Goal: Task Accomplishment & Management: Manage account settings

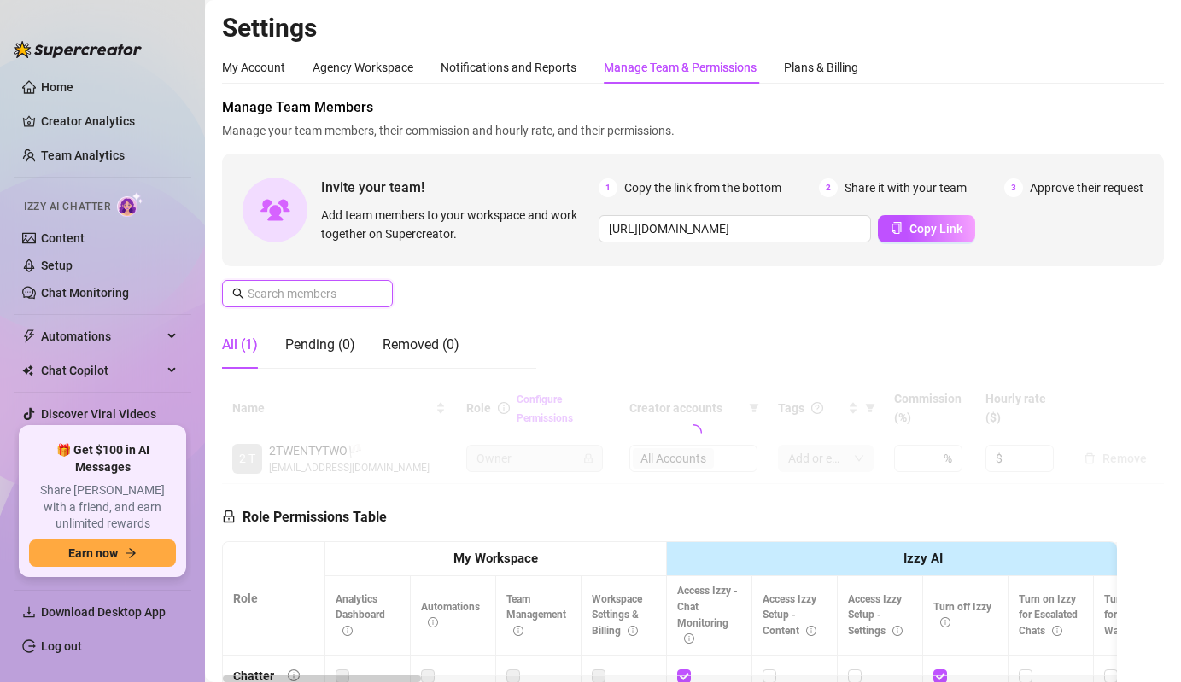
click at [362, 299] on input "text" at bounding box center [308, 293] width 121 height 19
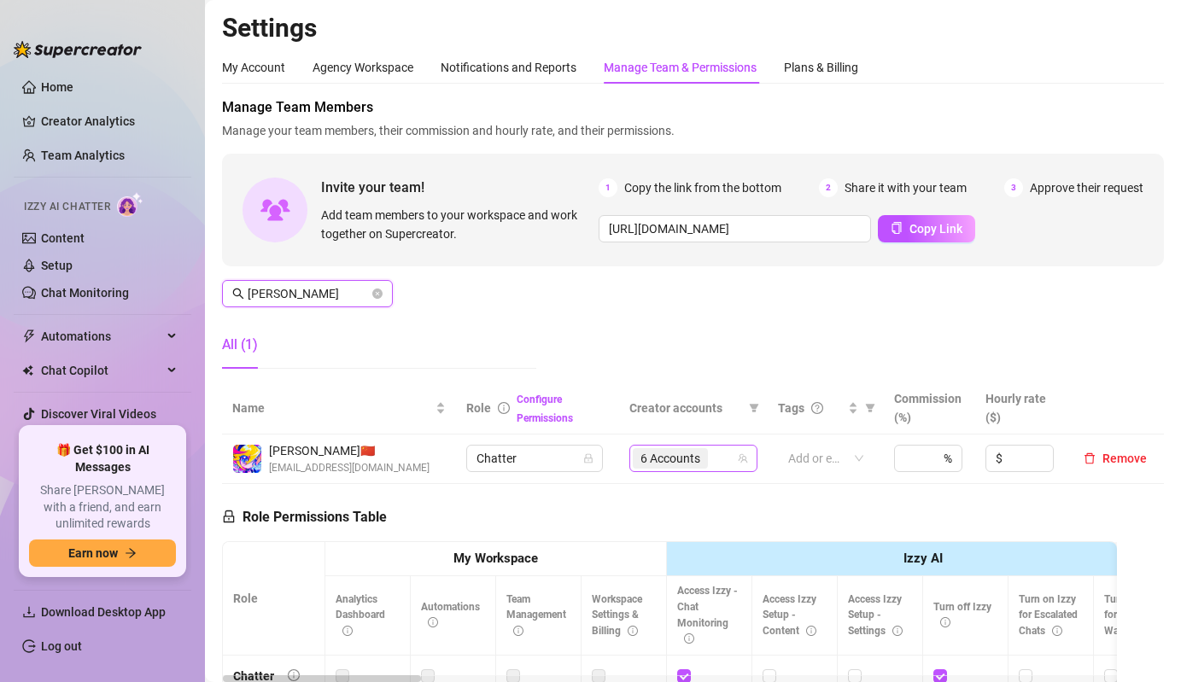
click at [700, 466] on span "6 Accounts" at bounding box center [670, 458] width 60 height 19
type input "[PERSON_NAME]"
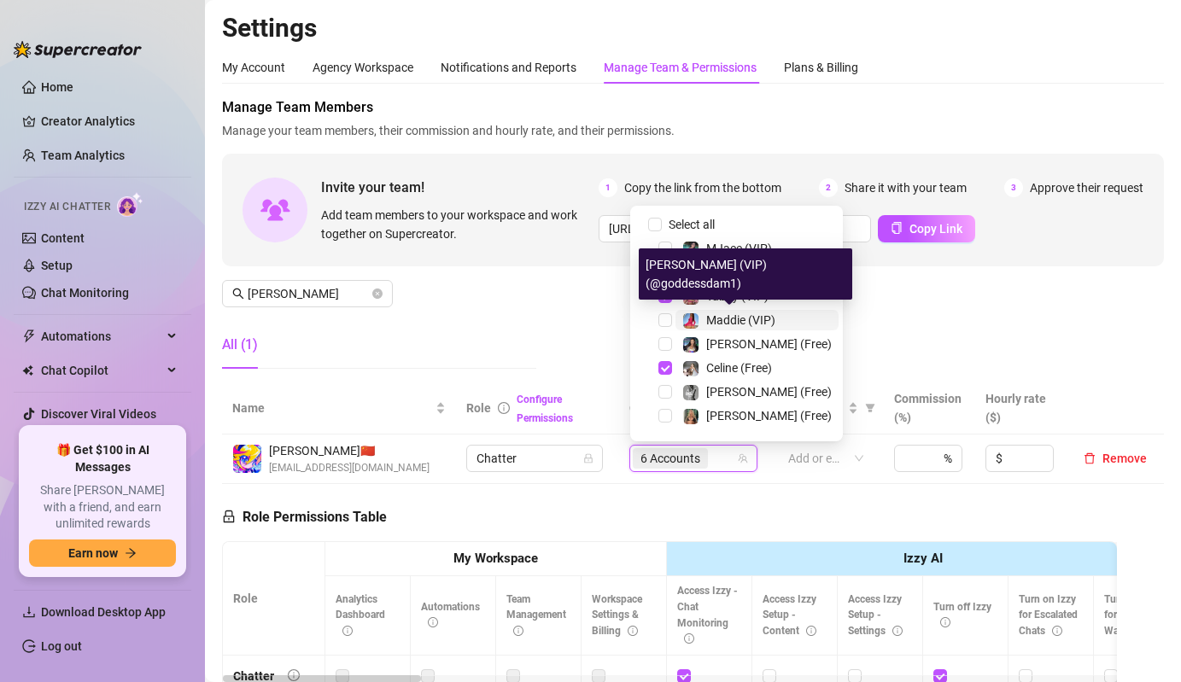
scroll to position [12, 0]
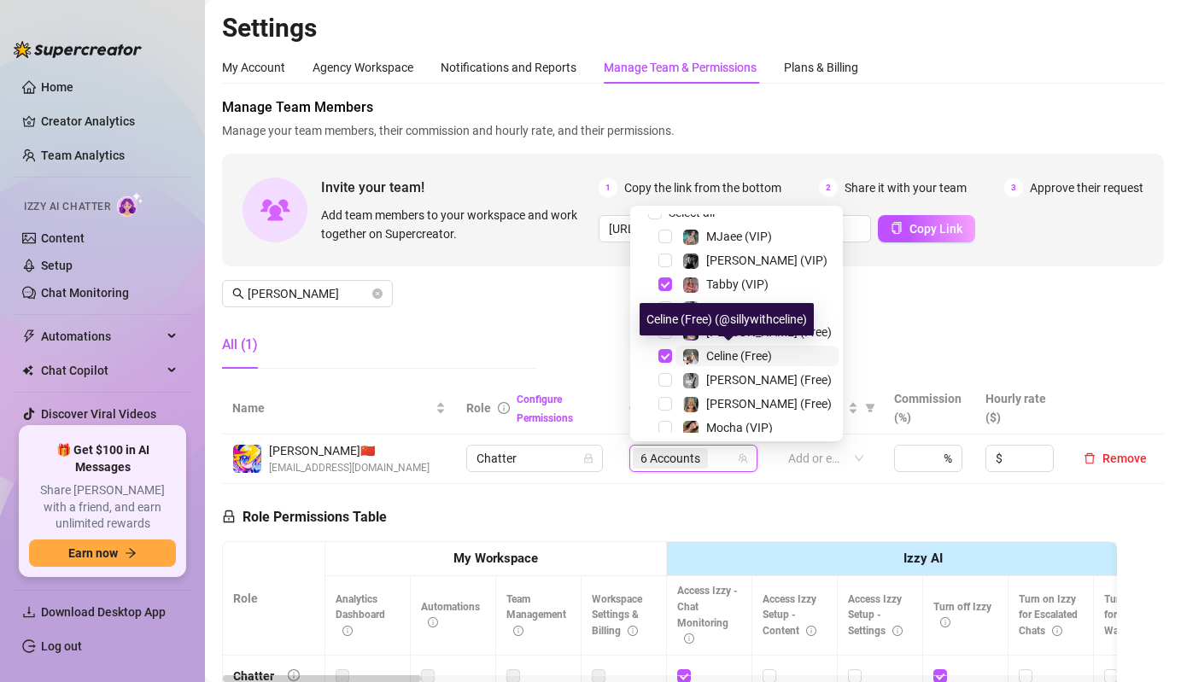
click at [683, 353] on img at bounding box center [690, 356] width 15 height 15
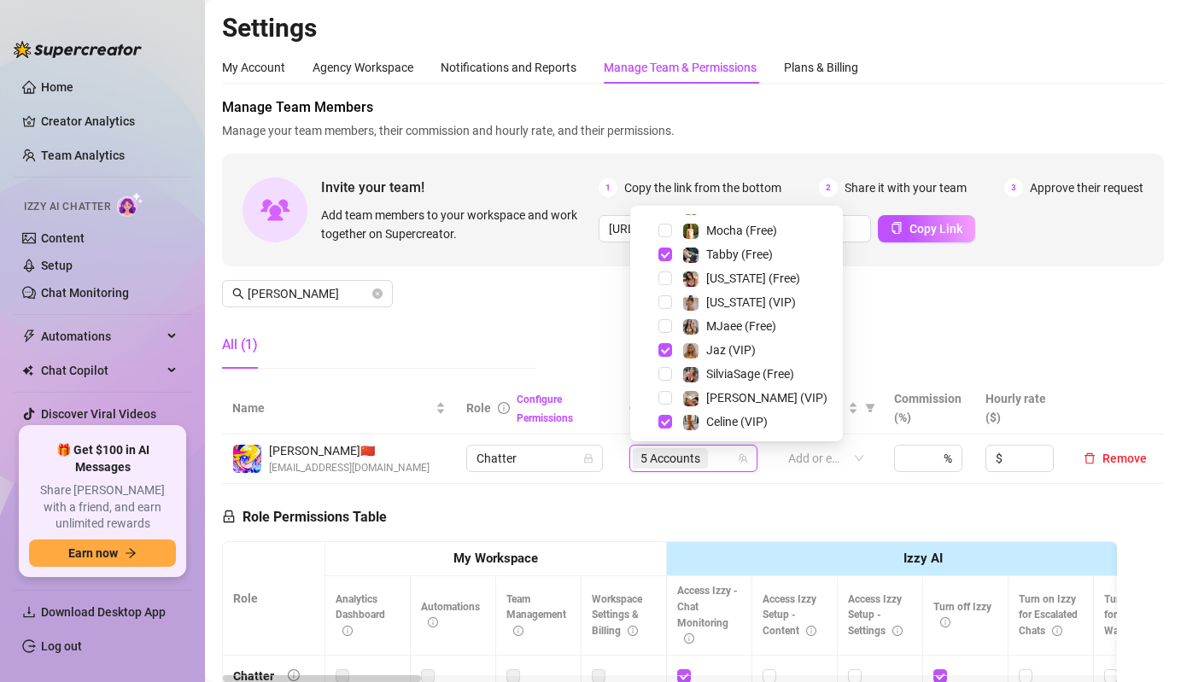
scroll to position [282, 0]
click at [677, 355] on span "Jaz (VIP)" at bounding box center [756, 349] width 163 height 20
click at [682, 418] on span at bounding box center [690, 421] width 17 height 17
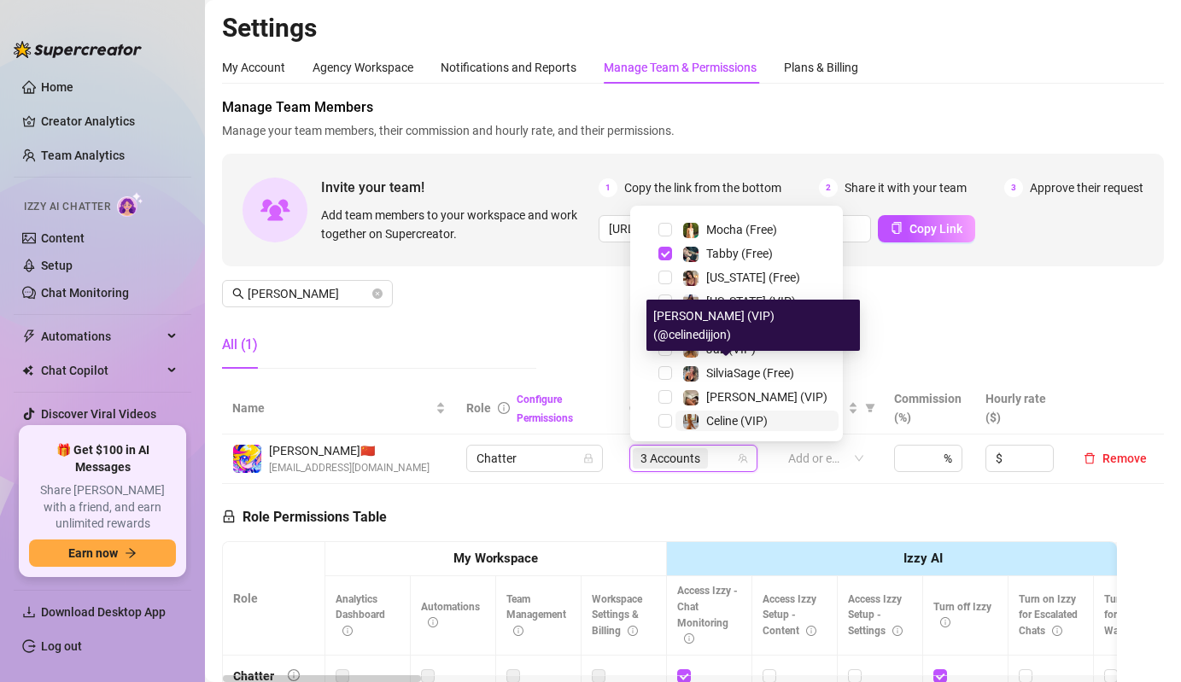
scroll to position [331, 0]
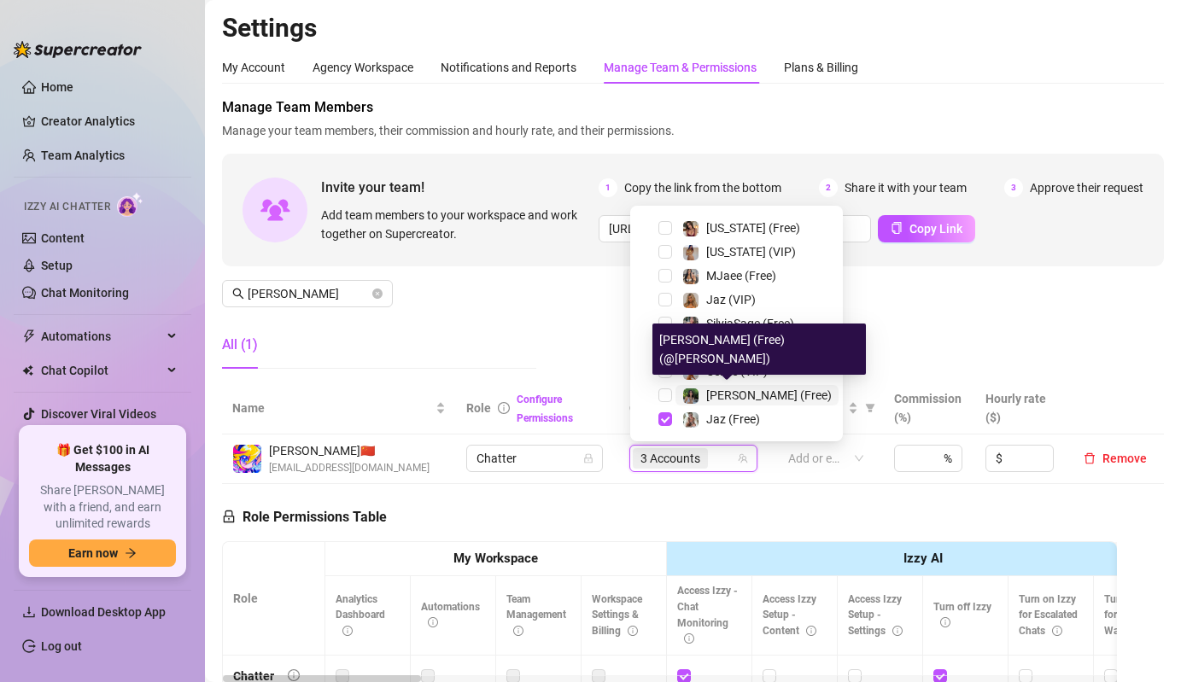
click at [691, 389] on img at bounding box center [690, 396] width 15 height 15
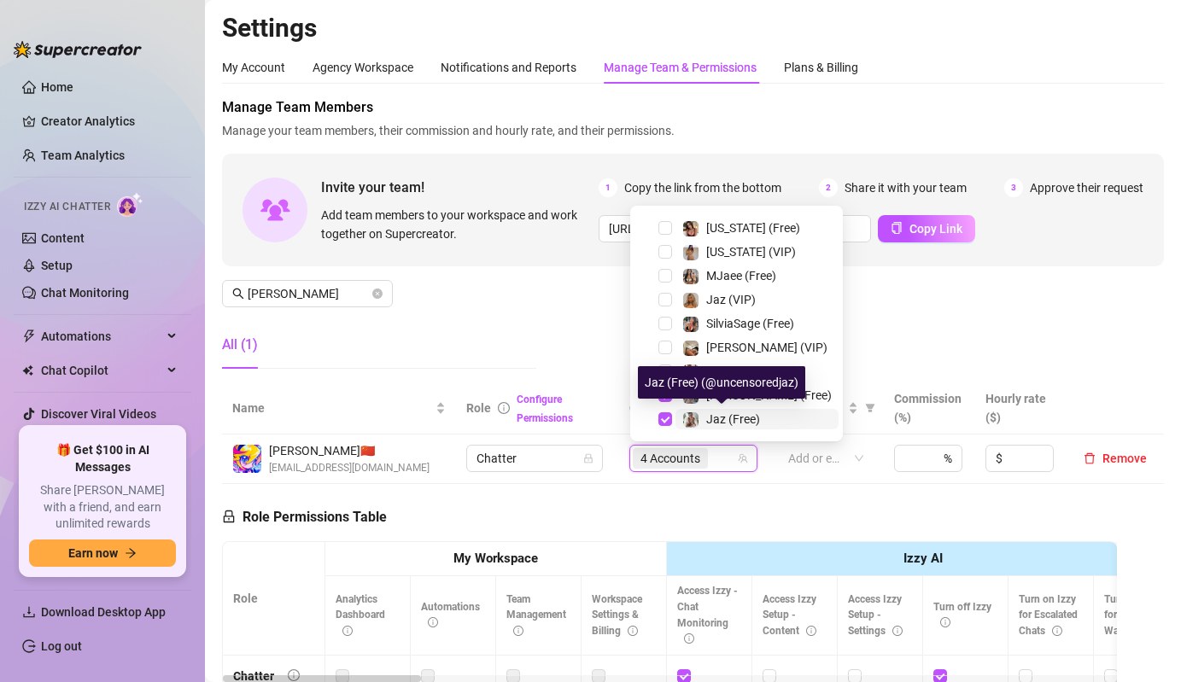
click at [694, 411] on div at bounding box center [690, 419] width 17 height 20
click at [676, 349] on span "[PERSON_NAME] (VIP)" at bounding box center [756, 347] width 163 height 20
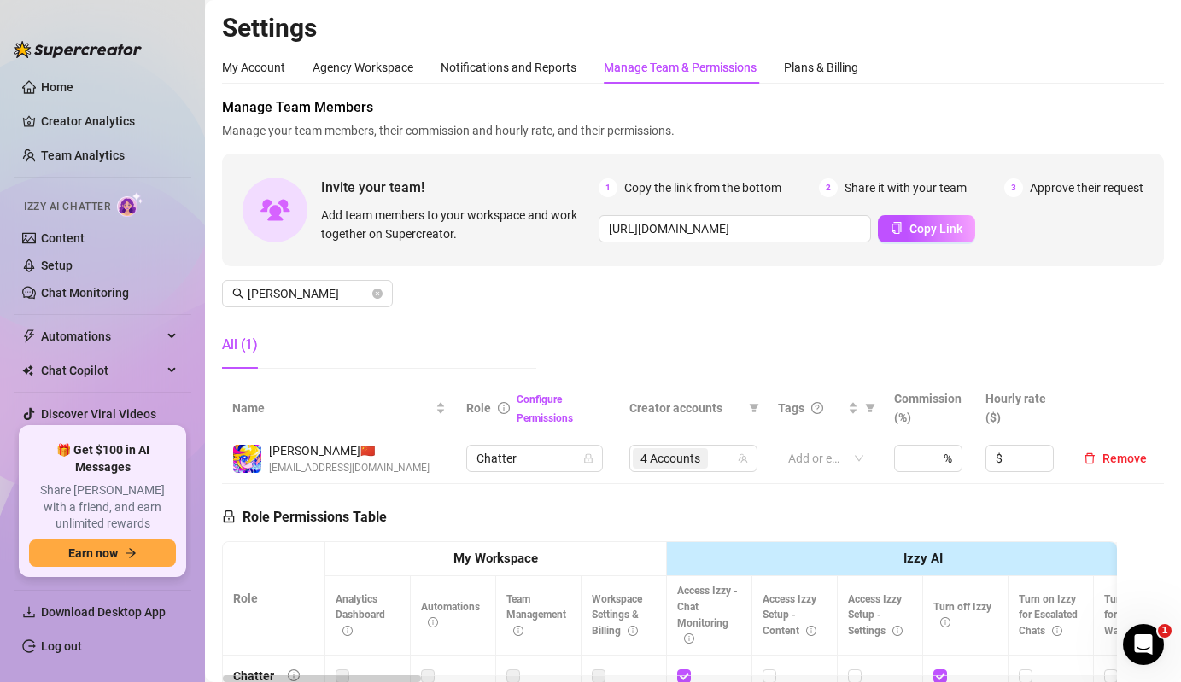
scroll to position [0, 0]
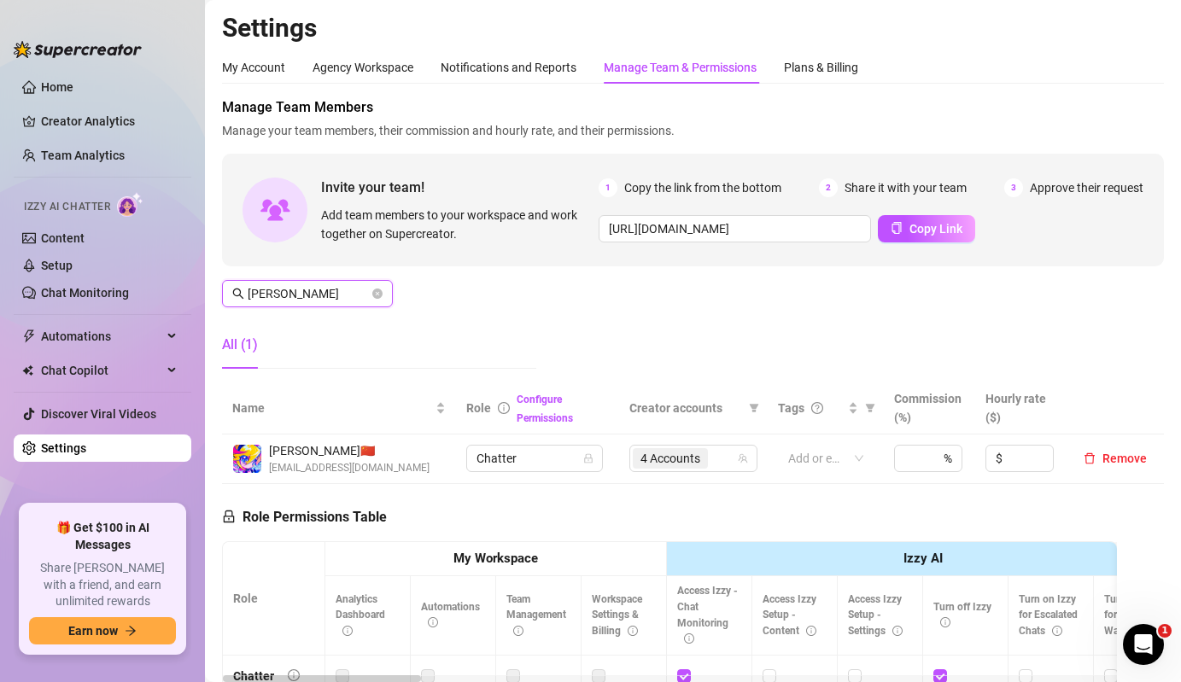
click at [301, 289] on input "[PERSON_NAME]" at bounding box center [308, 293] width 121 height 19
click at [688, 453] on span "4 Accounts" at bounding box center [670, 458] width 60 height 19
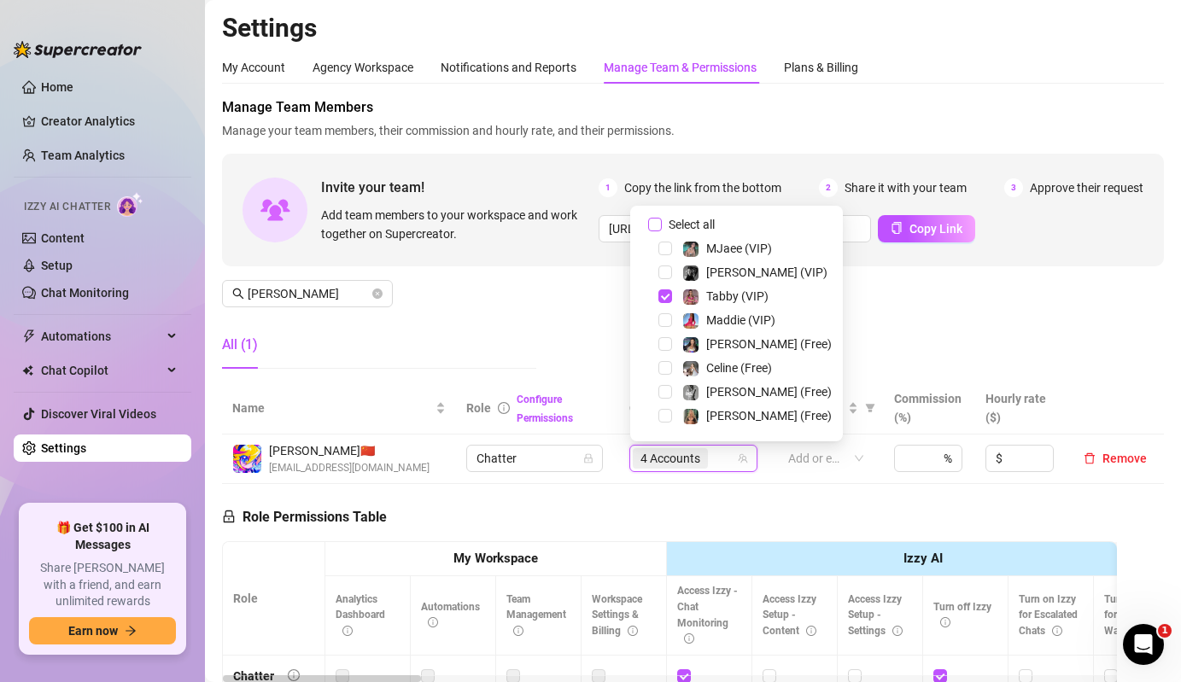
click at [679, 225] on span "Select all" at bounding box center [692, 224] width 60 height 19
click at [662, 225] on input "Select all" at bounding box center [655, 225] width 14 height 14
click at [679, 225] on span "Select all" at bounding box center [692, 224] width 60 height 19
click at [662, 225] on input "Select all" at bounding box center [655, 225] width 14 height 14
checkbox input "false"
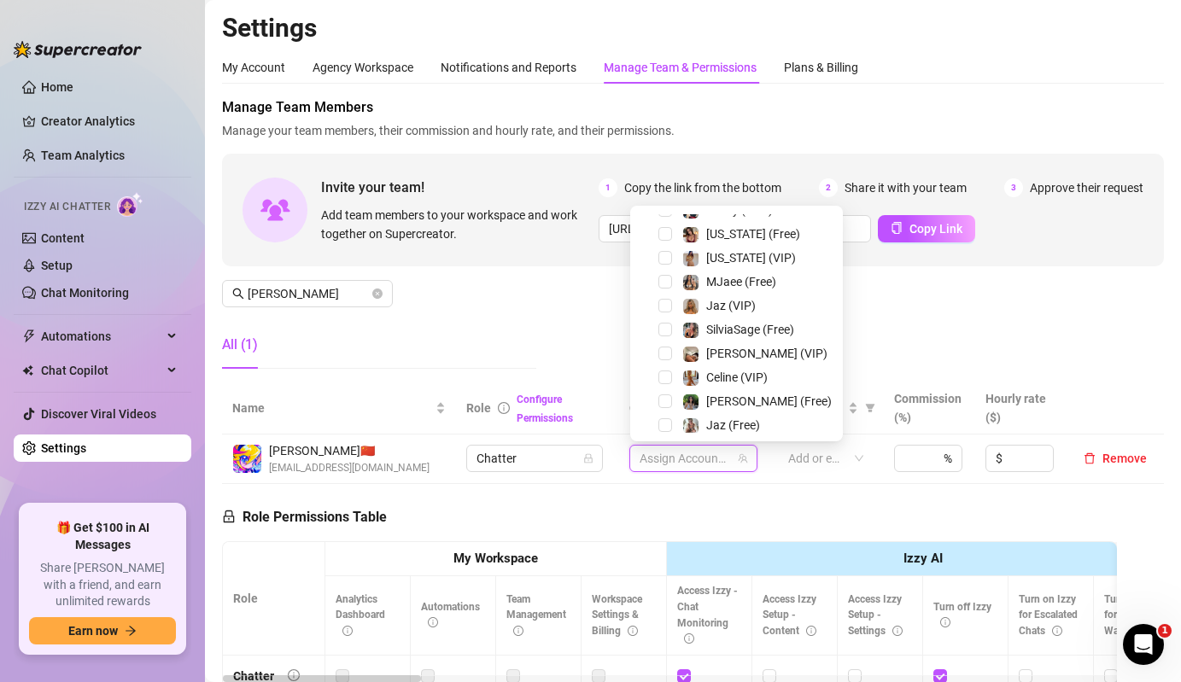
scroll to position [331, 0]
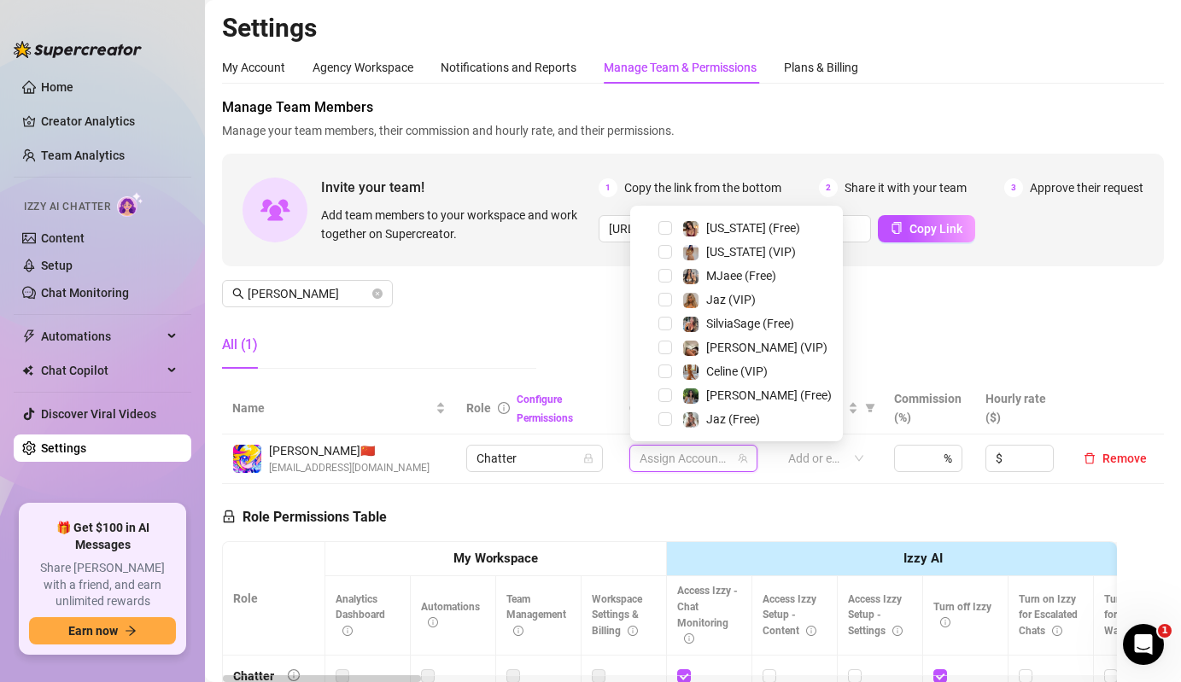
click at [716, 310] on div "Jaz (VIP)" at bounding box center [736, 299] width 204 height 20
click at [744, 294] on span "Jaz (VIP)" at bounding box center [731, 300] width 50 height 14
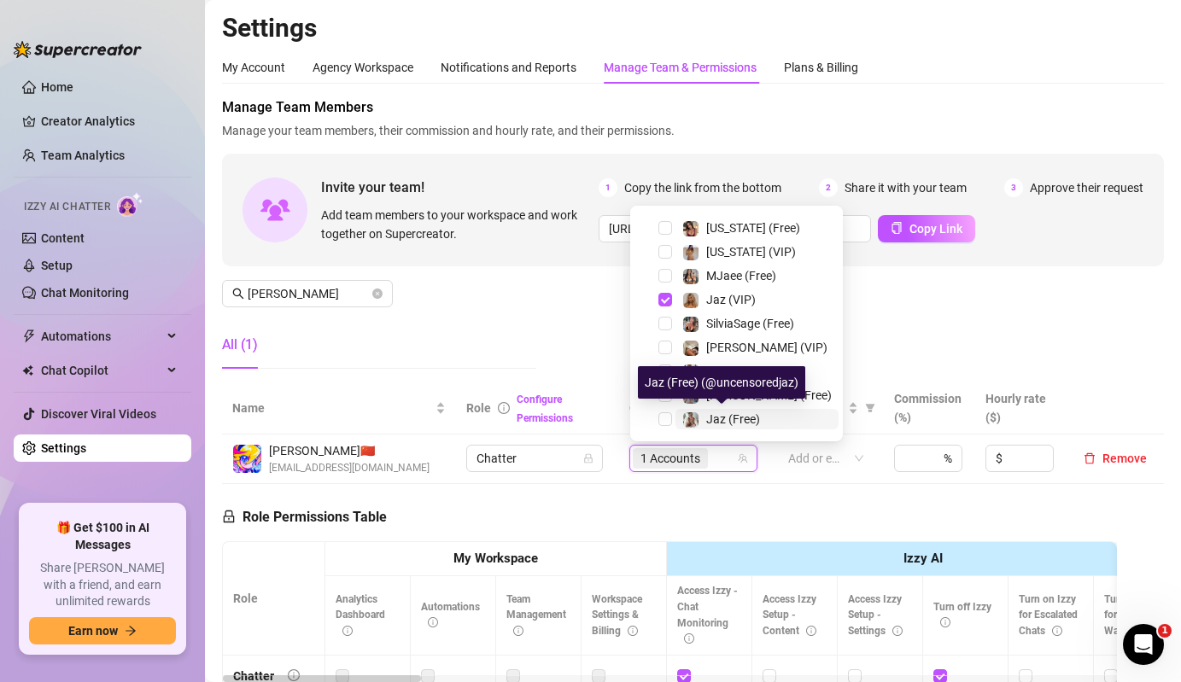
click at [708, 420] on span "Jaz (Free)" at bounding box center [733, 419] width 54 height 14
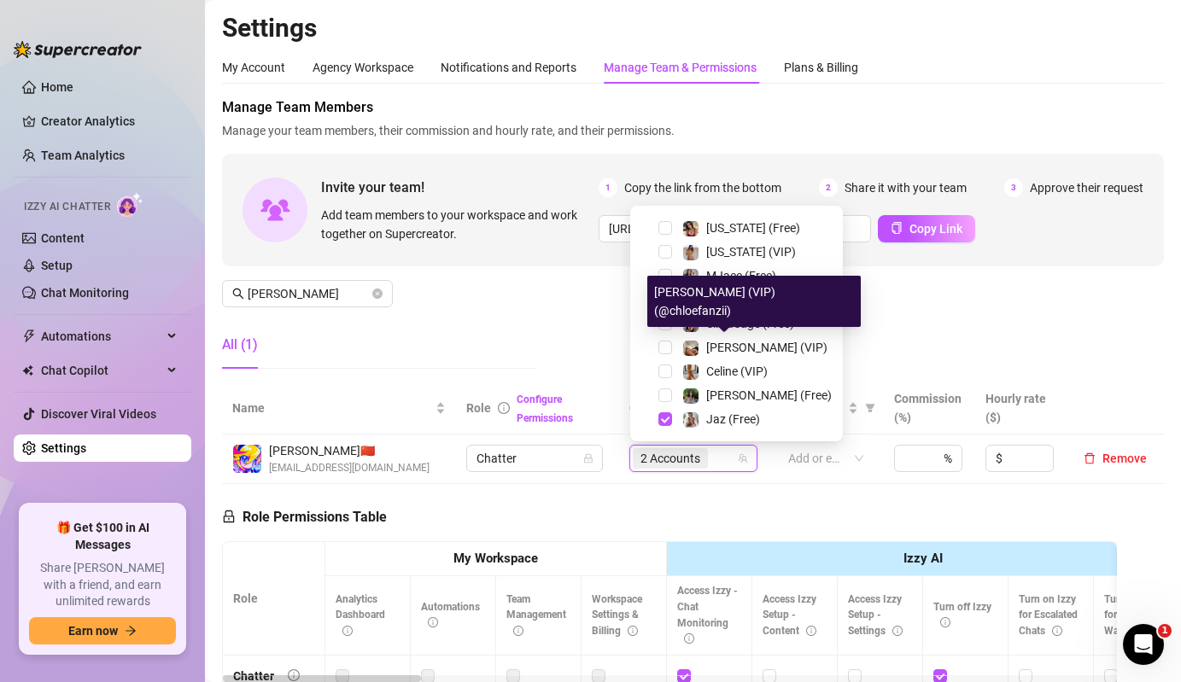
click at [722, 358] on div "[PERSON_NAME] (VIP)" at bounding box center [736, 347] width 204 height 20
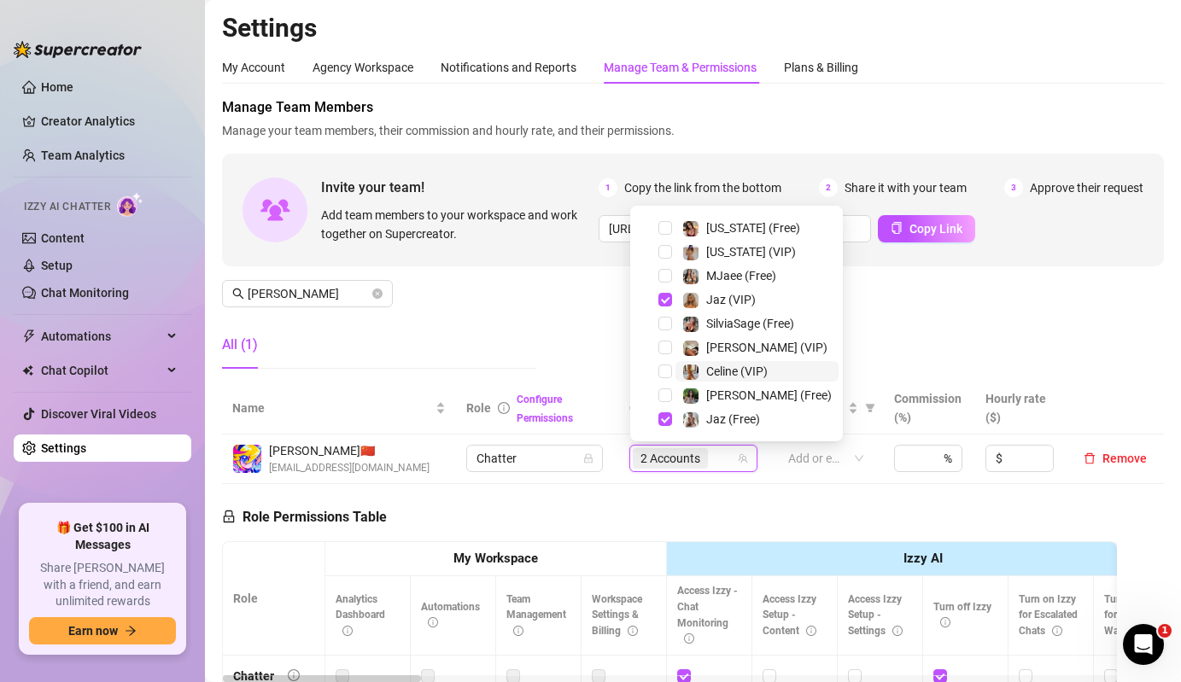
click at [721, 365] on span "Celine (VIP)" at bounding box center [736, 372] width 61 height 14
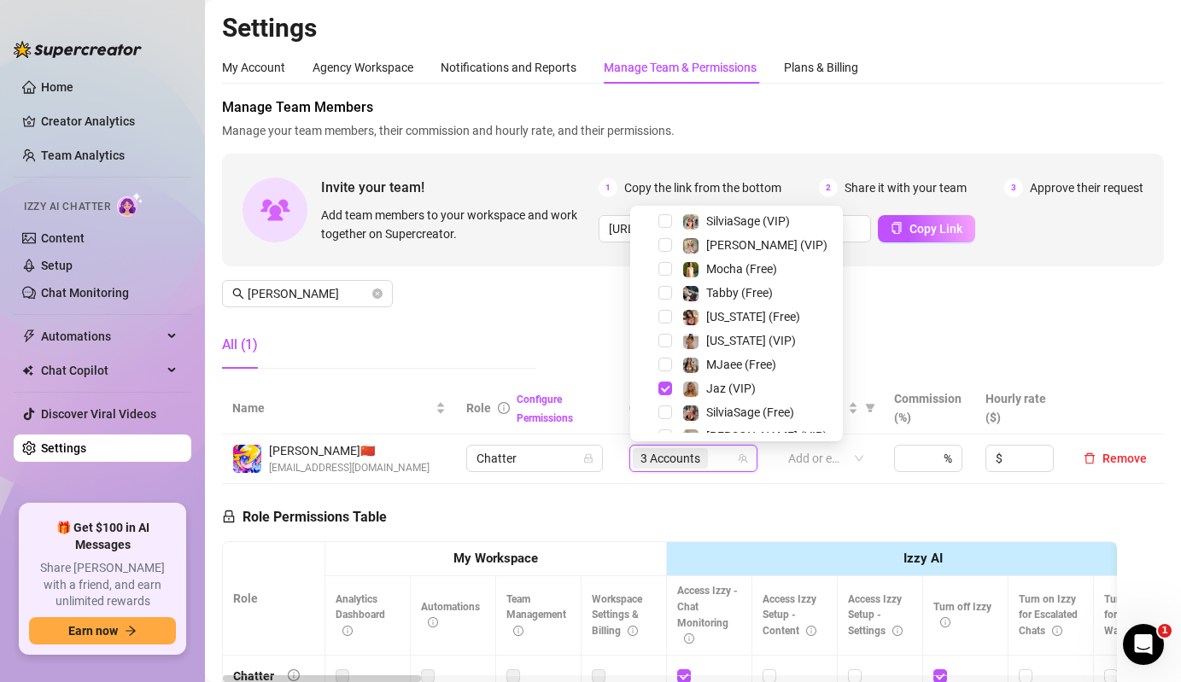
scroll to position [0, 0]
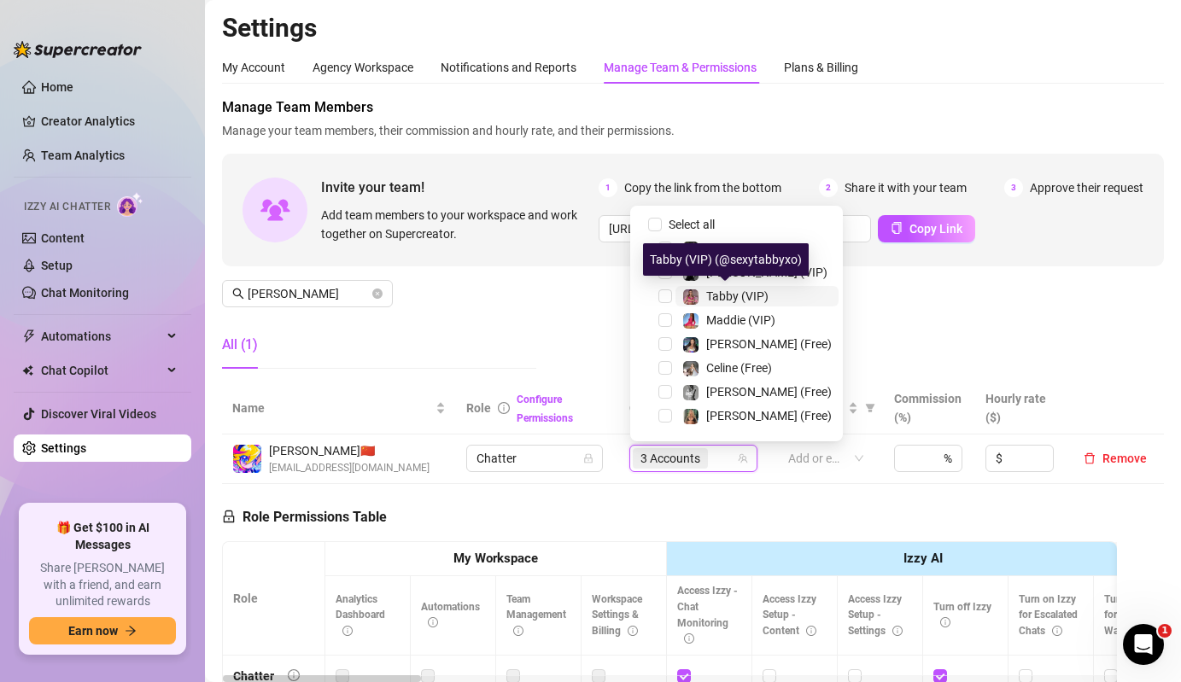
click at [722, 296] on span "Tabby (VIP)" at bounding box center [737, 296] width 62 height 14
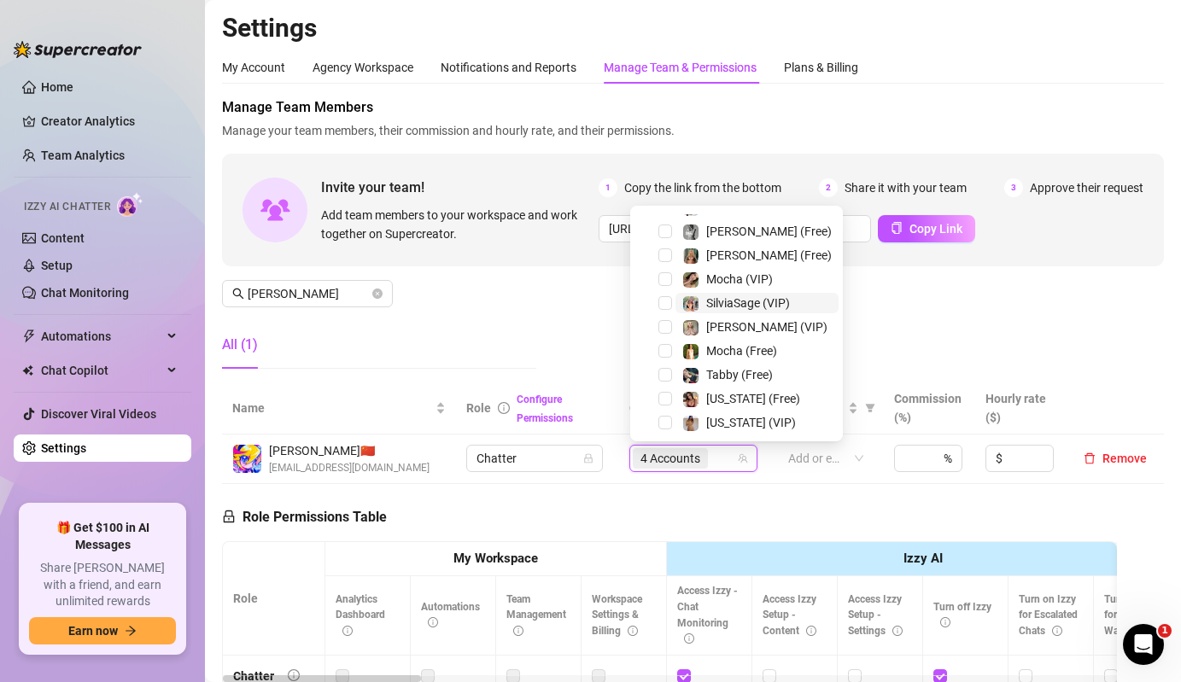
scroll to position [161, 0]
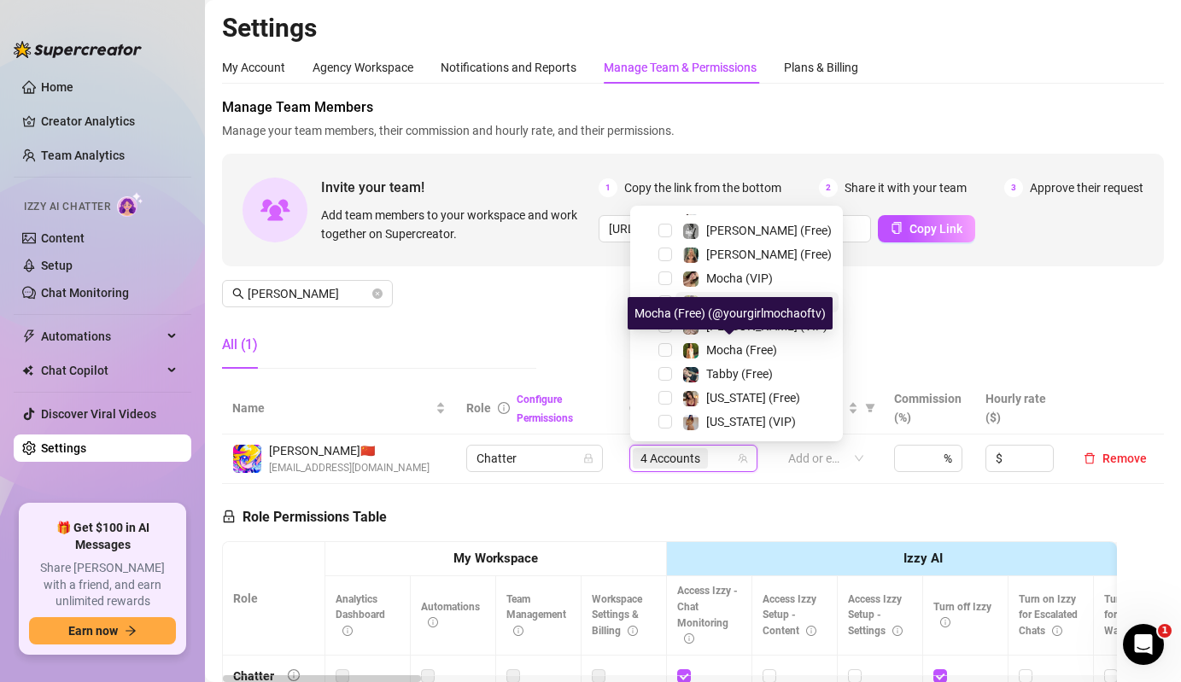
click at [710, 345] on span "Mocha (Free)" at bounding box center [741, 350] width 71 height 14
click at [714, 354] on span "Mocha (Free)" at bounding box center [741, 350] width 71 height 14
click at [714, 360] on div "Mocha (Free)" at bounding box center [736, 350] width 204 height 20
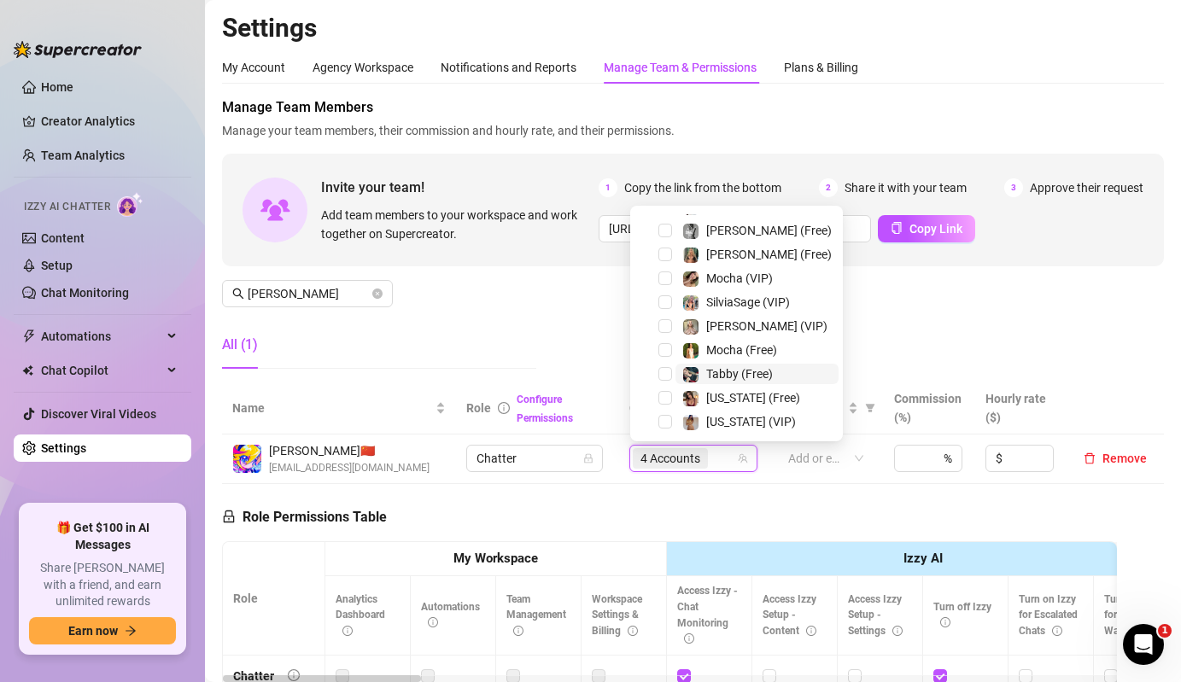
click at [719, 380] on span "Tabby (Free)" at bounding box center [739, 374] width 67 height 14
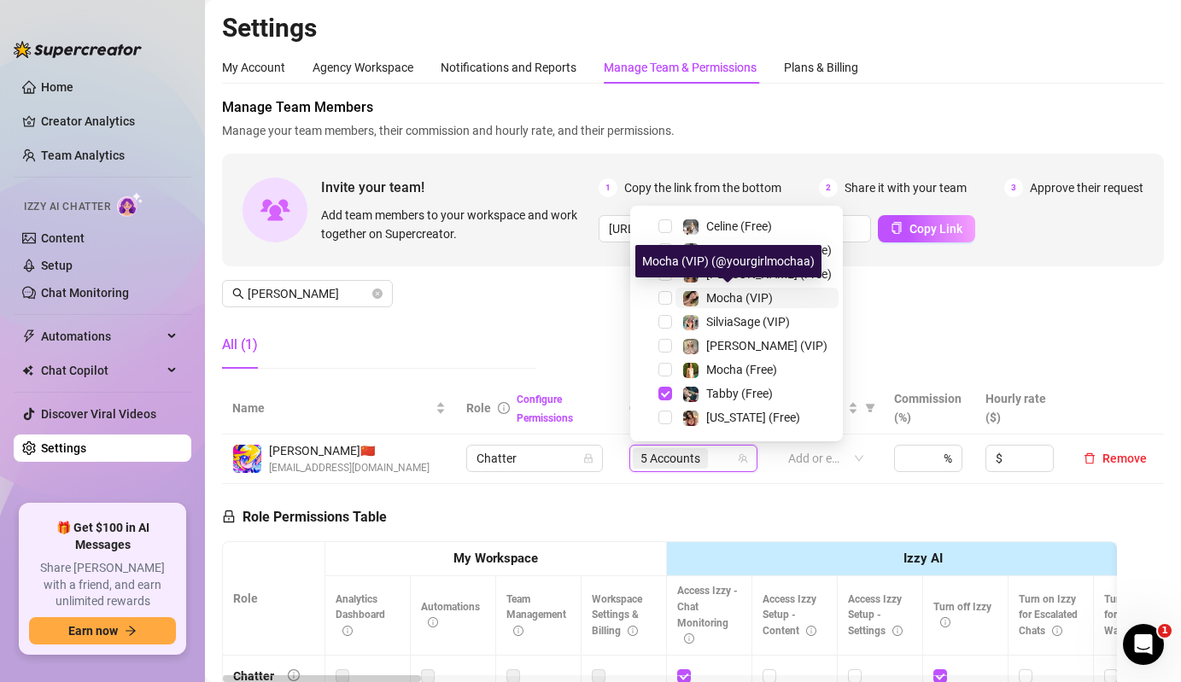
scroll to position [107, 0]
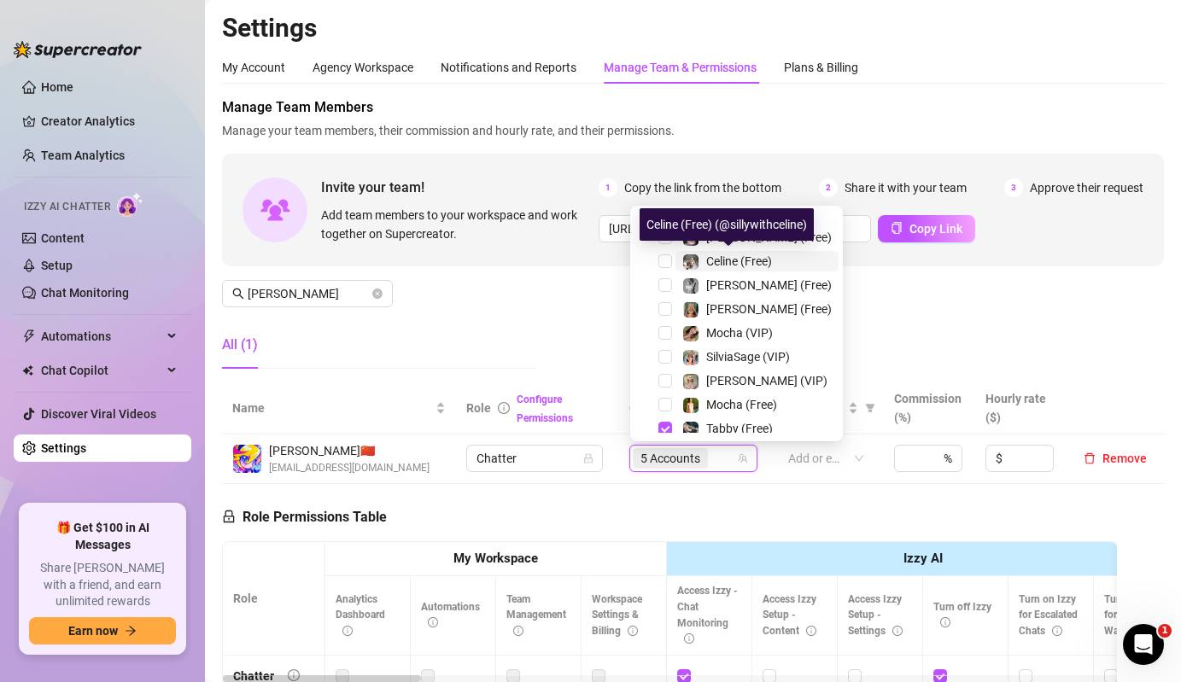
click at [720, 263] on span "Celine (Free)" at bounding box center [739, 261] width 66 height 14
click at [535, 315] on div "Manage Team Members Manage your team members, their commission and hourly rate,…" at bounding box center [693, 239] width 942 height 285
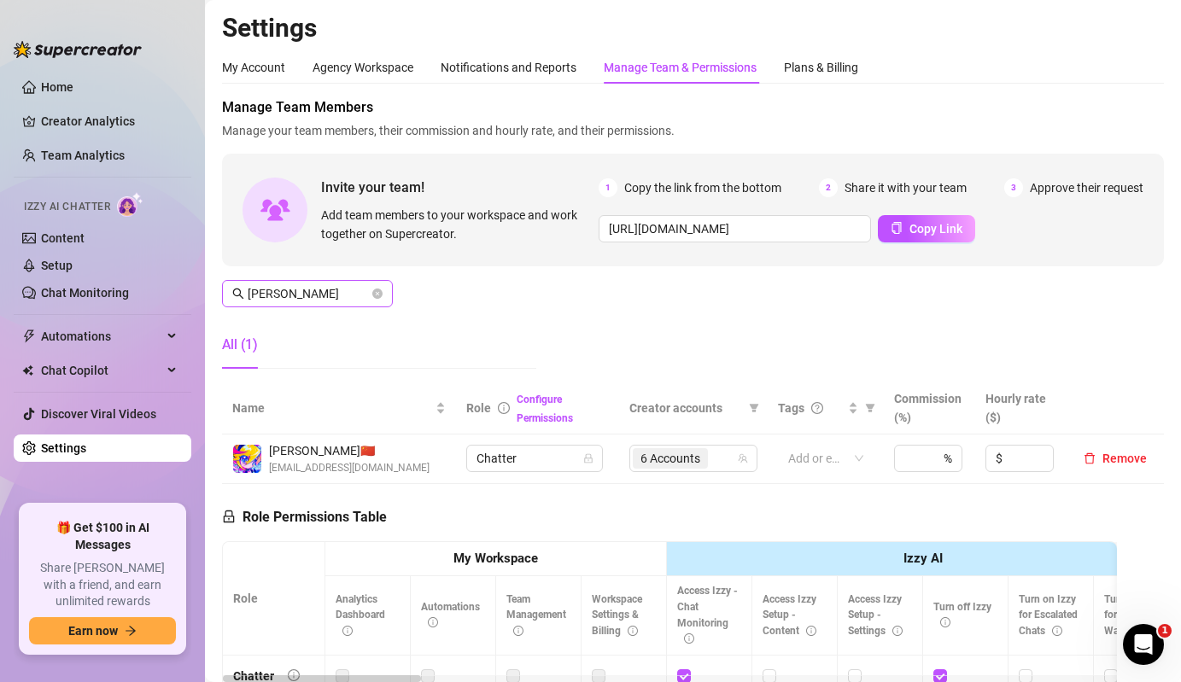
click at [337, 305] on span "[PERSON_NAME]" at bounding box center [307, 293] width 171 height 27
click at [703, 457] on div at bounding box center [672, 459] width 103 height 24
type input "keren"
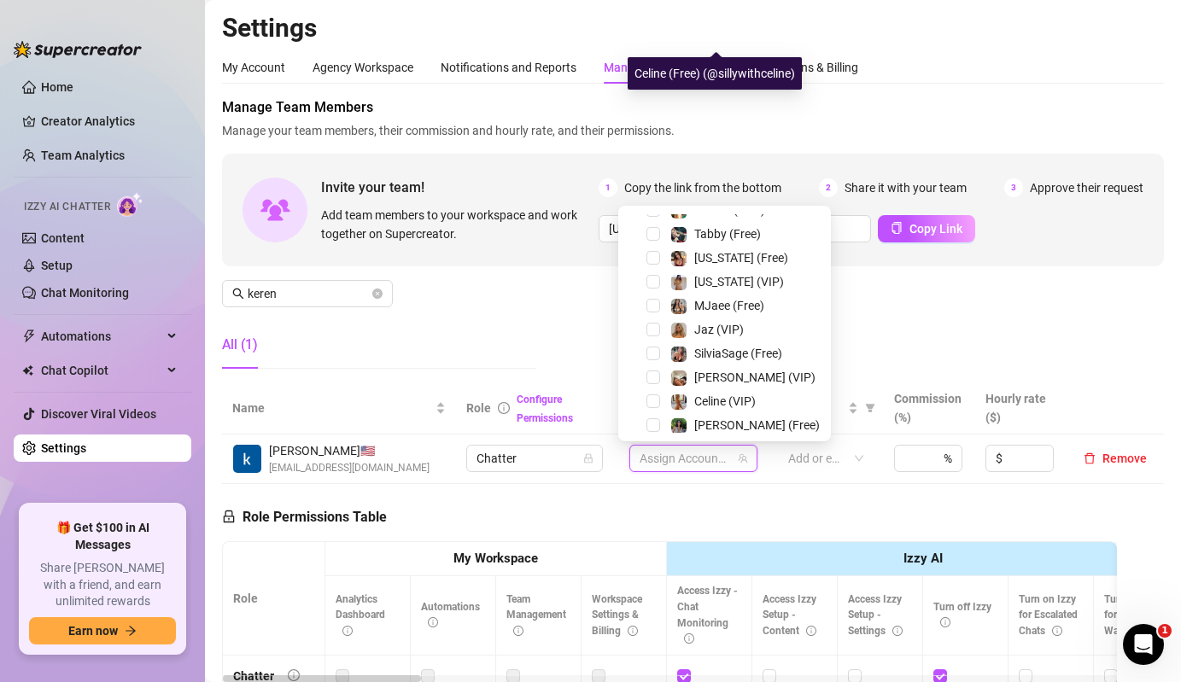
scroll to position [331, 0]
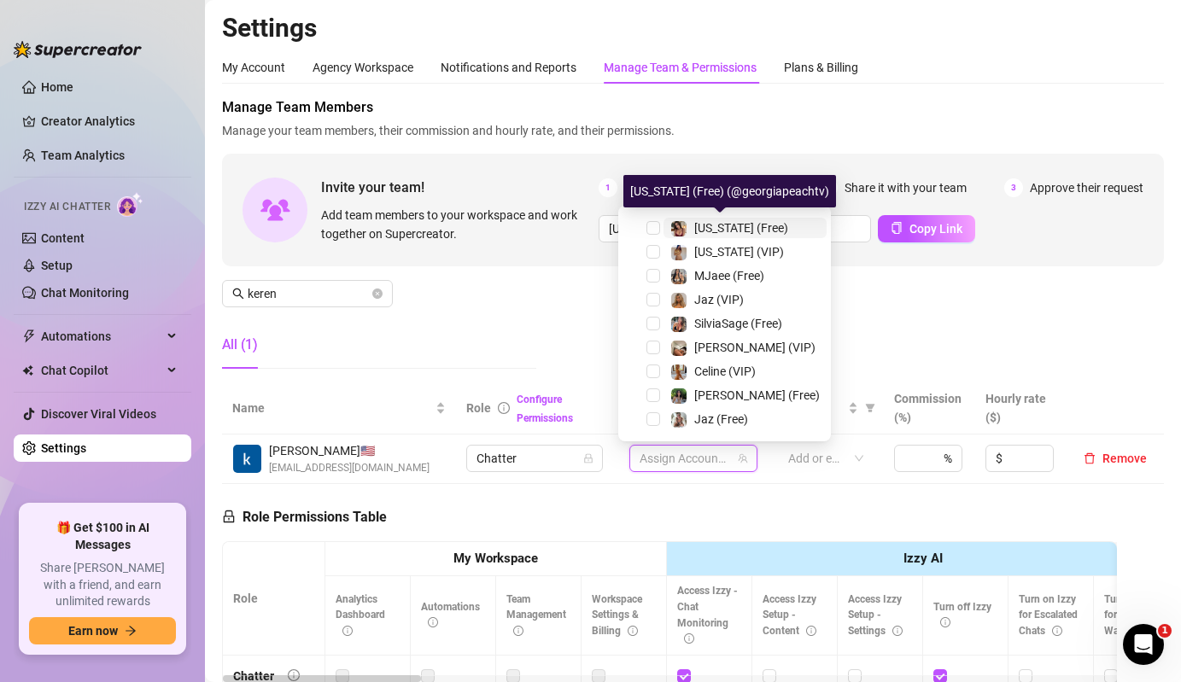
click at [698, 230] on span "[US_STATE] (Free)" at bounding box center [741, 228] width 94 height 14
click at [694, 250] on span "[US_STATE] (VIP)" at bounding box center [739, 252] width 90 height 14
